Goal: Navigation & Orientation: Find specific page/section

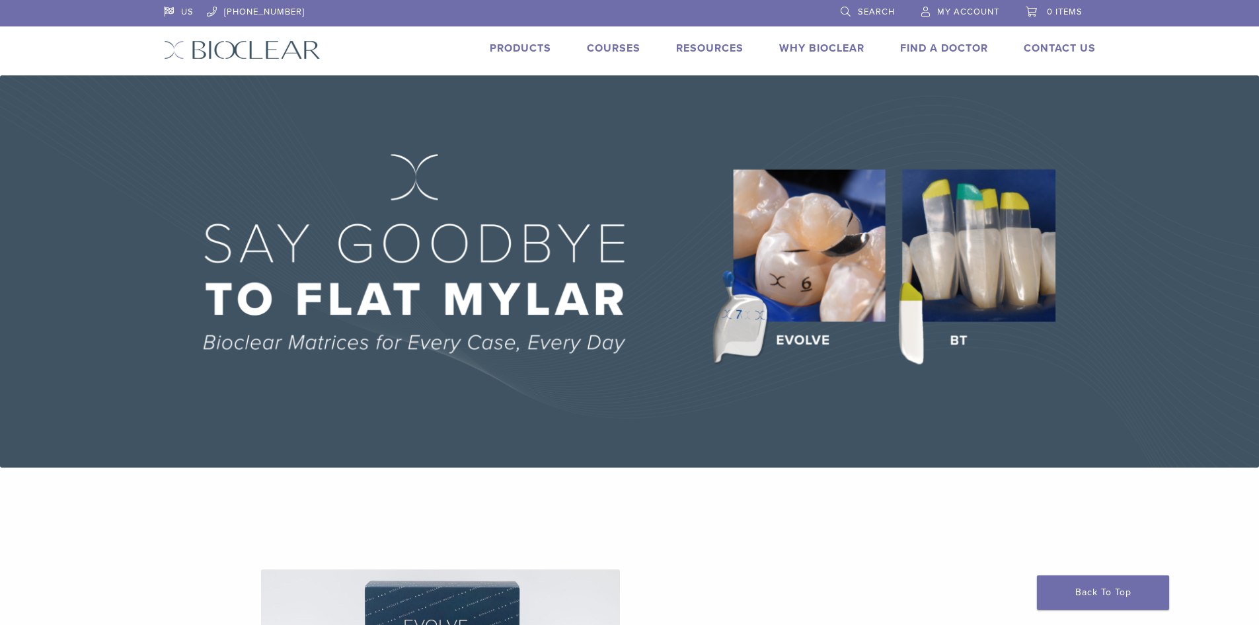
click at [519, 46] on link "Products" at bounding box center [520, 48] width 61 height 13
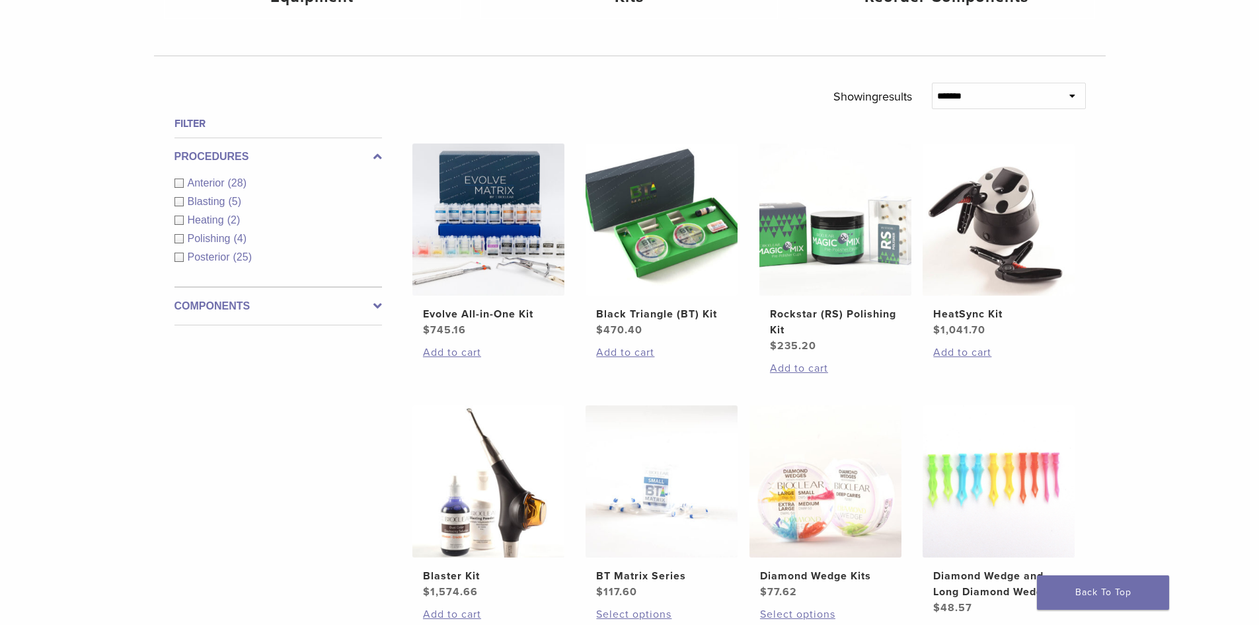
scroll to position [463, 0]
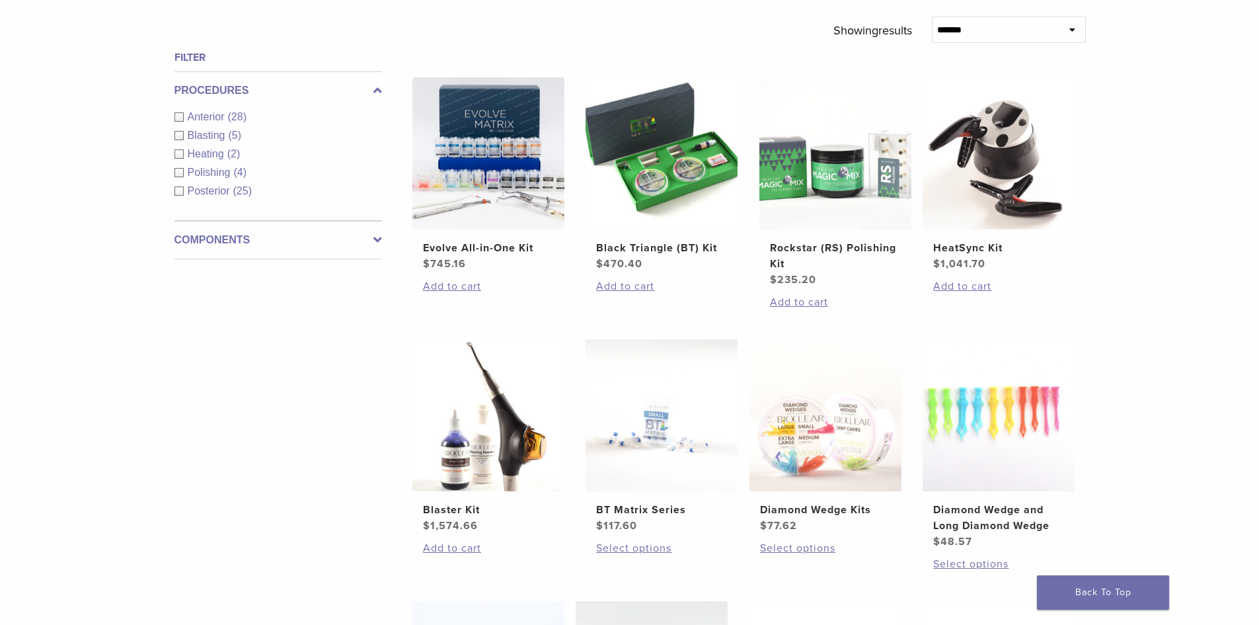
click at [1220, 362] on div "**********" at bounding box center [629, 354] width 1259 height 1289
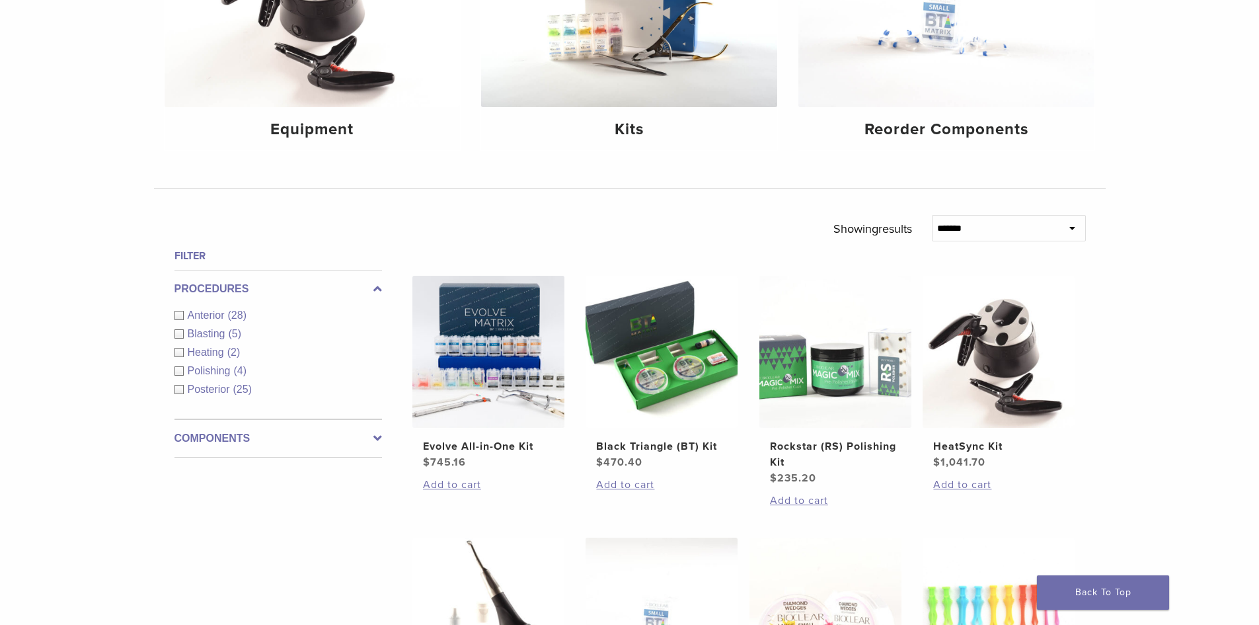
scroll to position [132, 0]
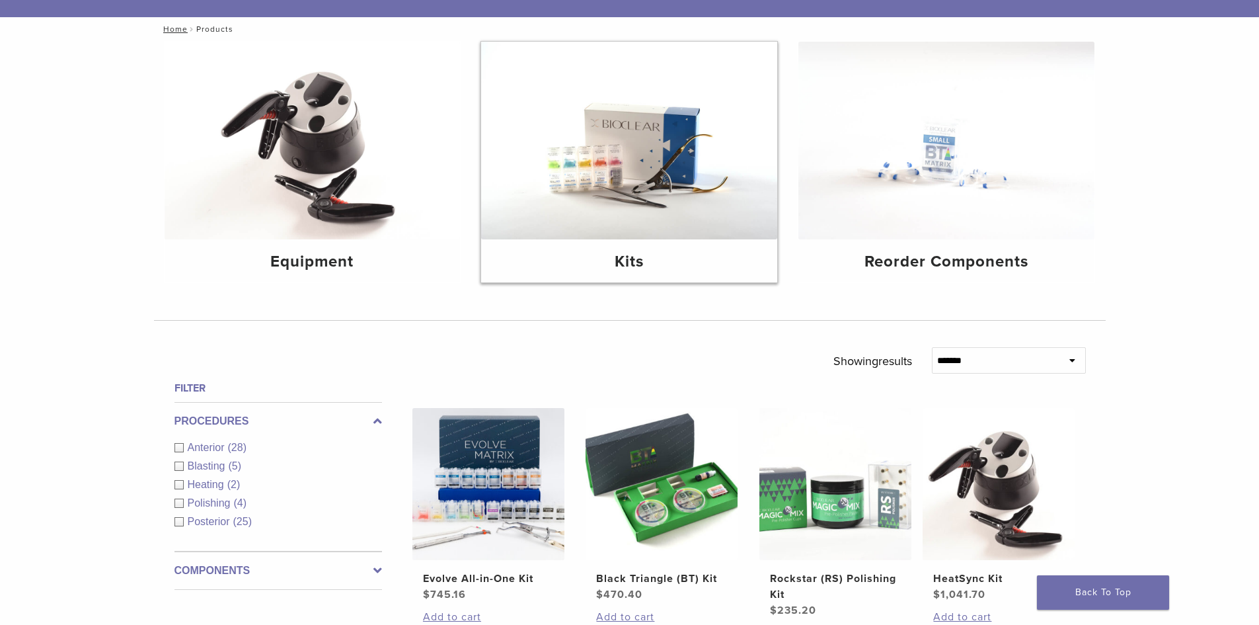
click at [648, 200] on img at bounding box center [629, 141] width 296 height 198
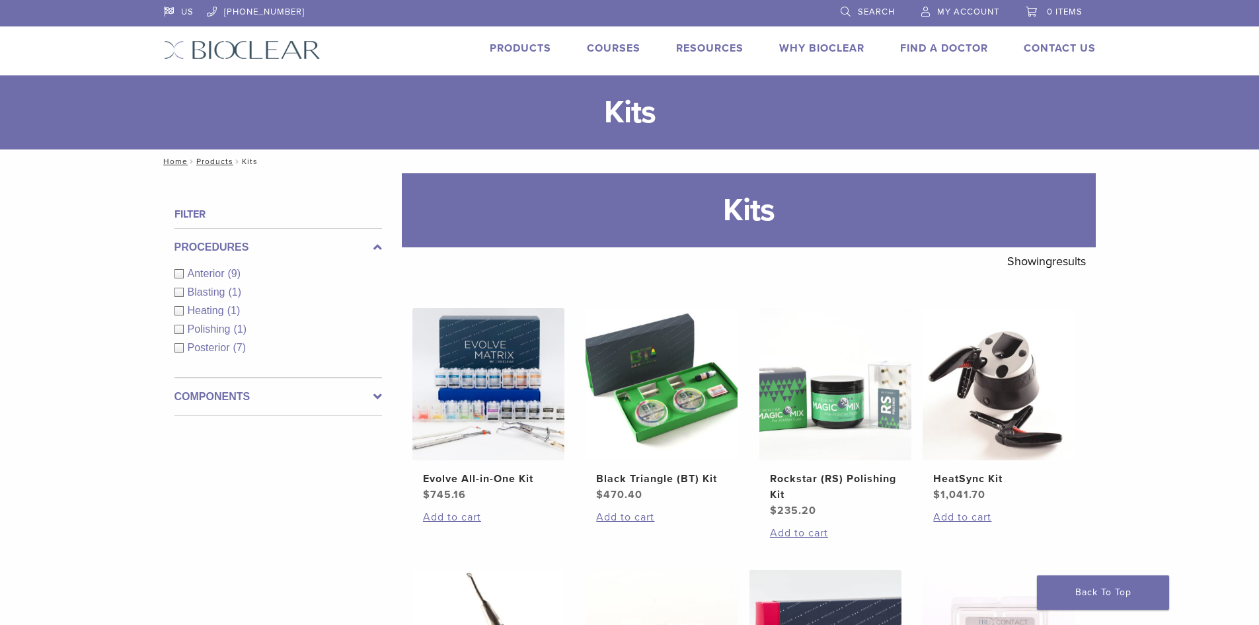
click at [807, 50] on link "Why Bioclear" at bounding box center [821, 48] width 85 height 13
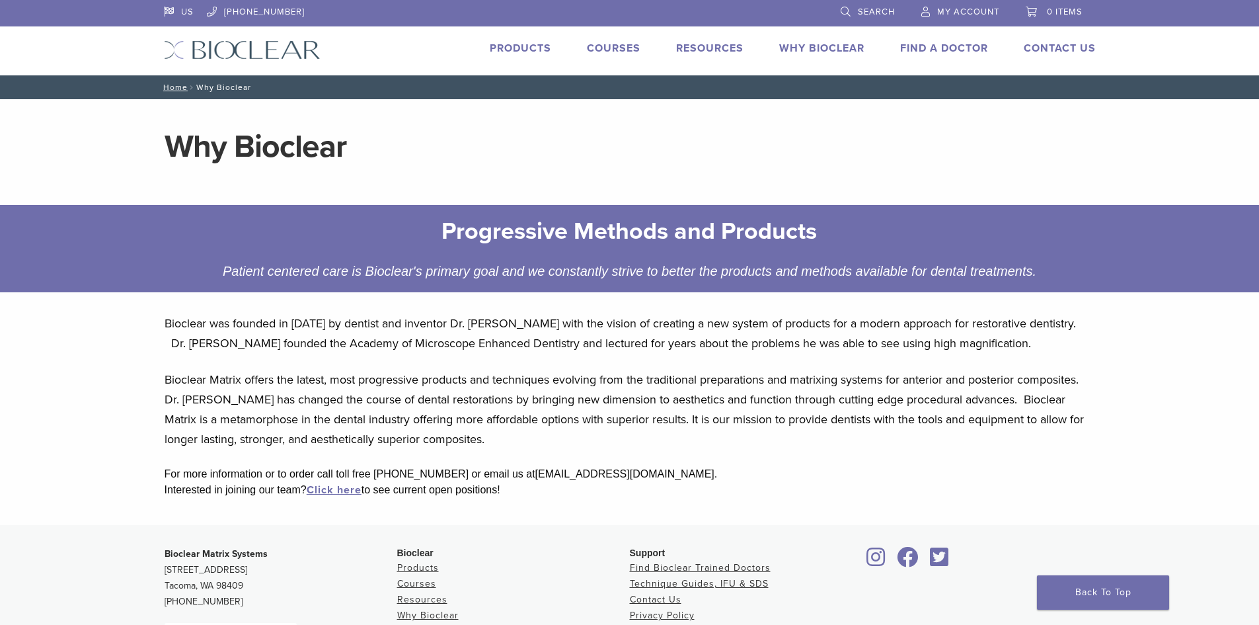
click at [908, 44] on link "Find A Doctor" at bounding box center [944, 48] width 88 height 13
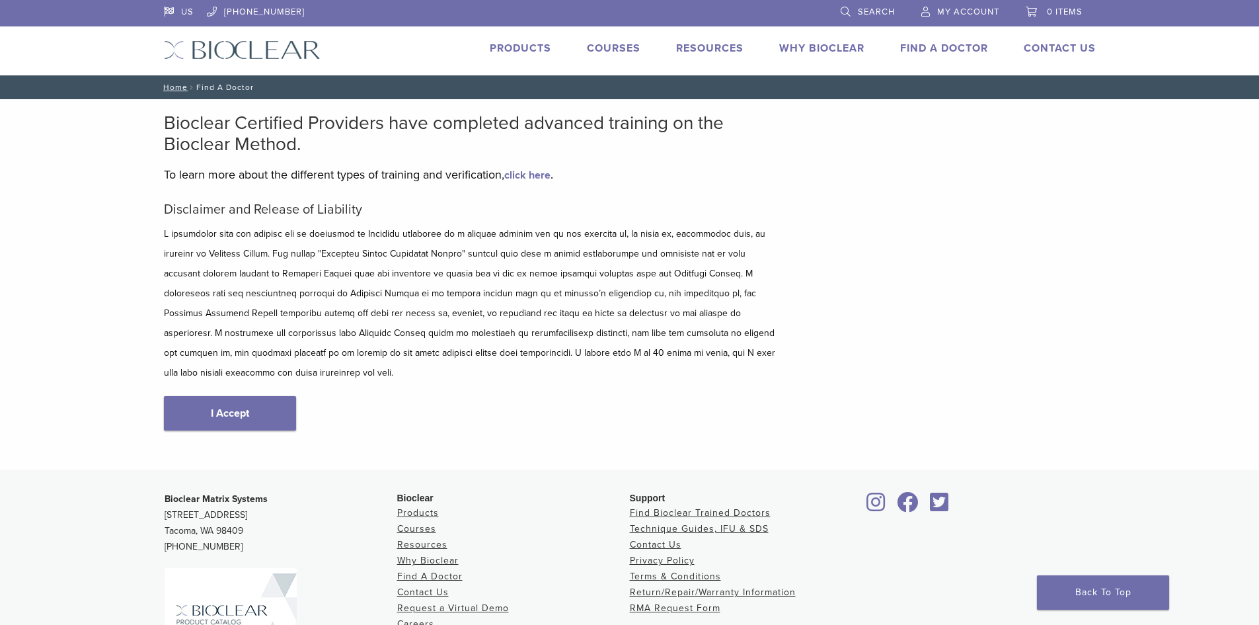
click at [592, 48] on link "Courses" at bounding box center [614, 48] width 54 height 13
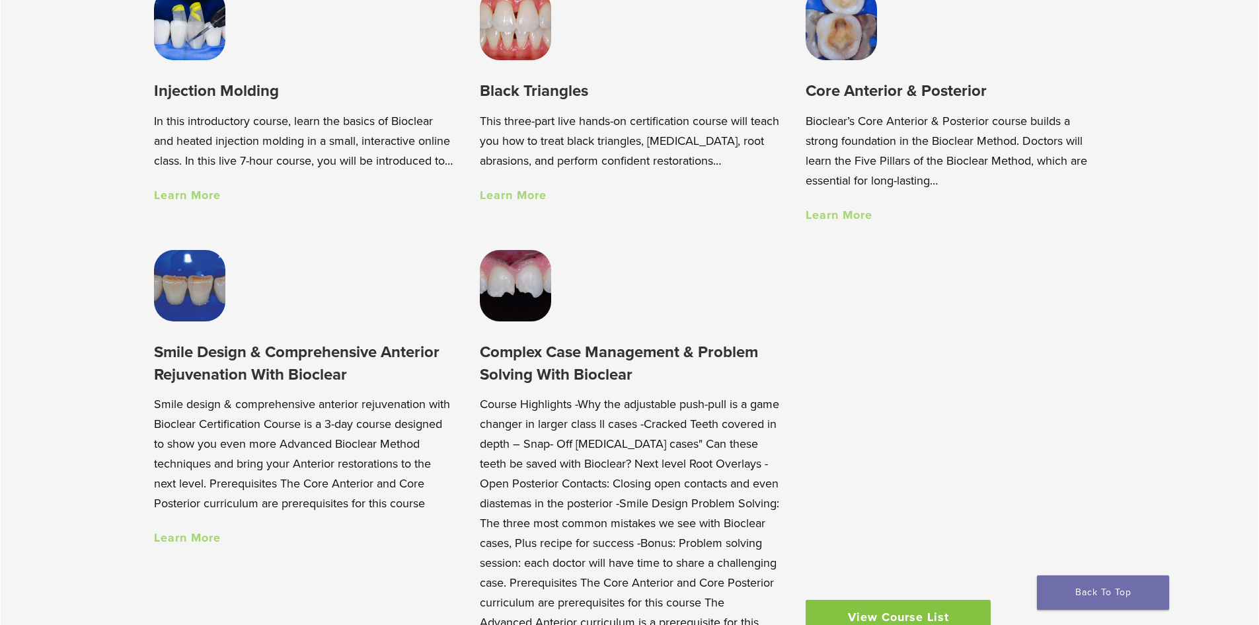
scroll to position [1256, 0]
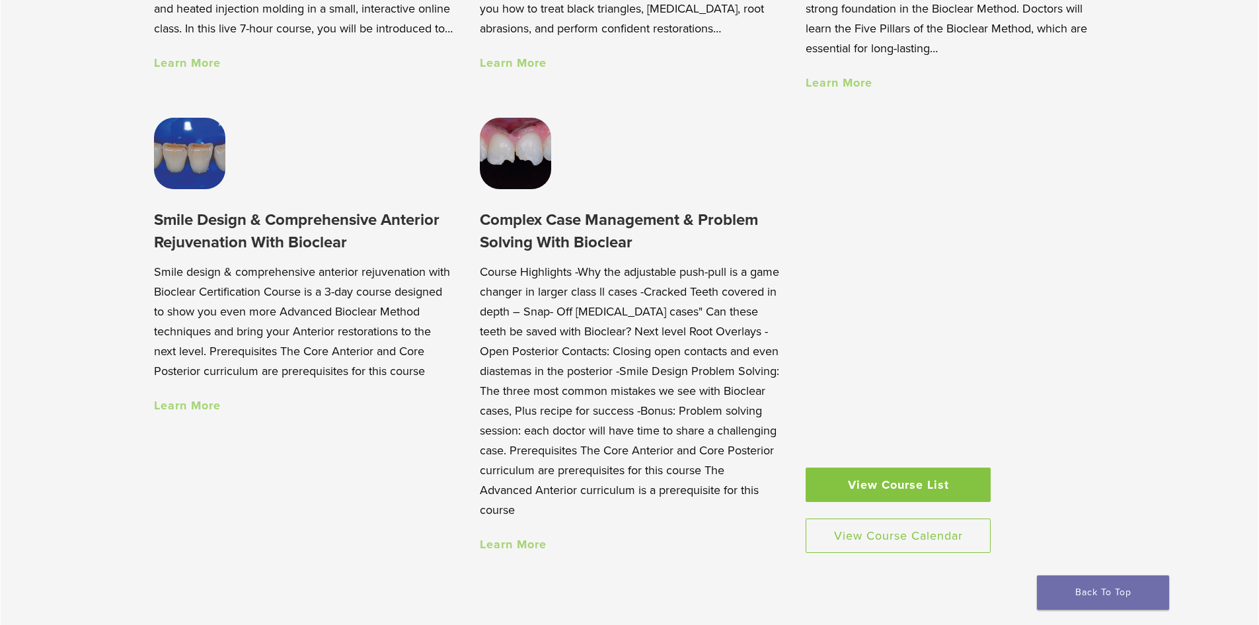
click at [847, 485] on link "View Course List" at bounding box center [898, 484] width 185 height 34
